Goal: Check status: Check status

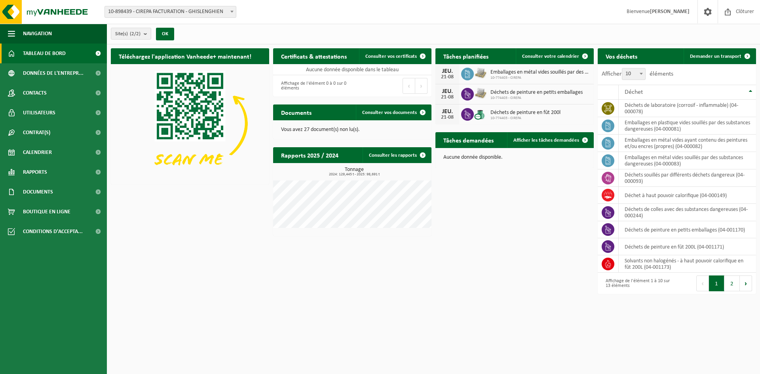
drag, startPoint x: 439, startPoint y: 113, endPoint x: 459, endPoint y: 118, distance: 20.1
click at [459, 118] on div "JEU. 21-08" at bounding box center [447, 115] width 24 height 20
click at [479, 194] on div "Téléchargez l'application Vanheede+ maintenant! Cachez Certificats & attestatio…" at bounding box center [433, 171] width 649 height 254
click at [550, 55] on span "Consulter votre calendrier" at bounding box center [550, 56] width 57 height 5
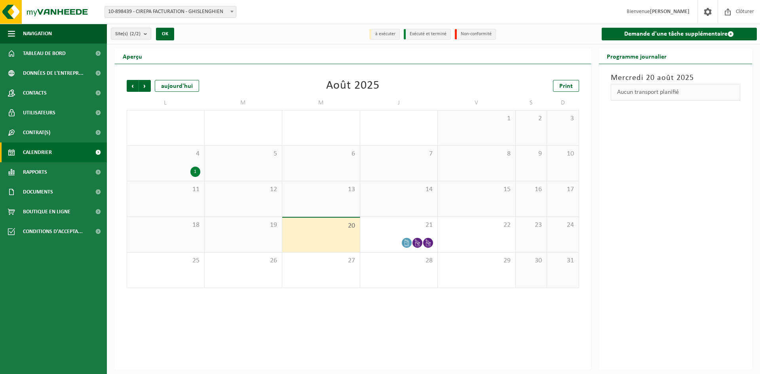
click at [429, 326] on div "Précédent Suivant aujourd'hui Août 2025 Print L M M J V S D 28 29 30 31 1 2 3 4…" at bounding box center [353, 217] width 476 height 306
click at [420, 242] on icon at bounding box center [417, 242] width 7 height 7
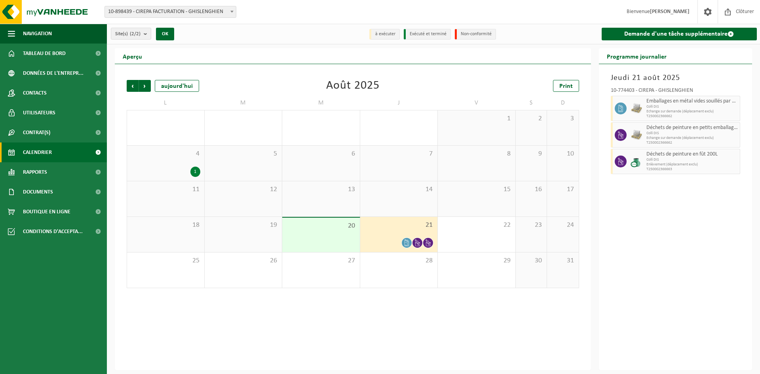
click at [662, 243] on div "Jeudi 21 août 2025 10-774403 - CIREPA - GHISLENGHIEN Emballages en métal vides …" at bounding box center [676, 217] width 154 height 306
